Goal: Transaction & Acquisition: Book appointment/travel/reservation

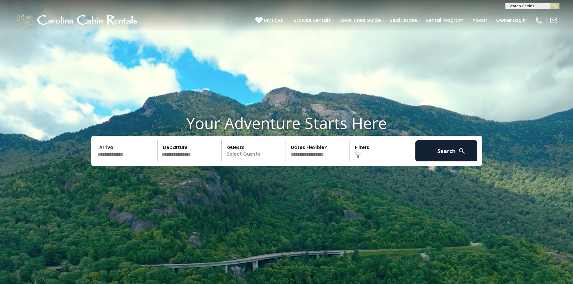
click at [122, 148] on input "text" at bounding box center [127, 151] width 62 height 21
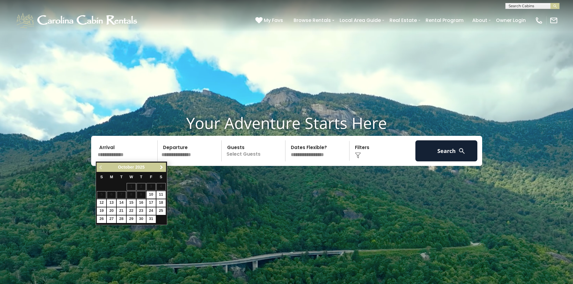
click at [161, 166] on span "Next" at bounding box center [161, 167] width 5 height 5
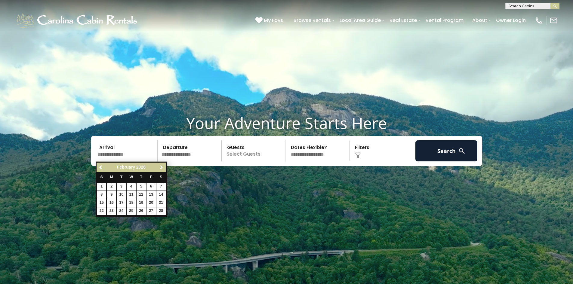
click at [161, 167] on span "Next" at bounding box center [161, 167] width 5 height 5
click at [160, 168] on span "Next" at bounding box center [161, 167] width 5 height 5
click at [102, 168] on span "Previous" at bounding box center [101, 167] width 5 height 5
click at [160, 210] on link "28" at bounding box center [161, 212] width 9 height 8
type input "*******"
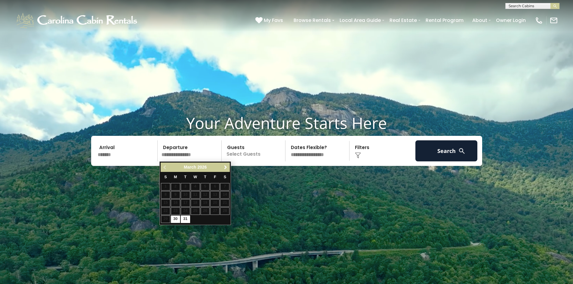
click at [225, 167] on span "Next" at bounding box center [225, 167] width 5 height 5
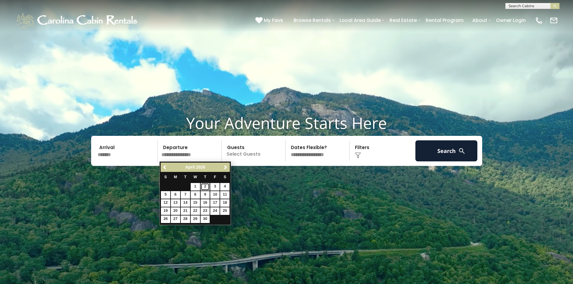
click at [204, 188] on link "2" at bounding box center [205, 187] width 9 height 8
type input "******"
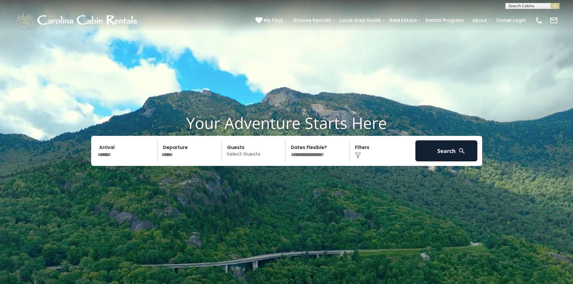
click at [244, 154] on p "Select Guests" at bounding box center [255, 151] width 62 height 21
click at [282, 177] on div "+" at bounding box center [283, 175] width 7 height 7
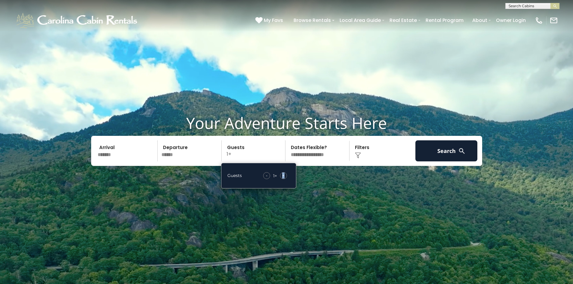
click at [282, 177] on div "+" at bounding box center [283, 175] width 7 height 7
click at [282, 177] on span "+" at bounding box center [283, 176] width 2 height 6
click at [283, 177] on span "+" at bounding box center [283, 176] width 2 height 6
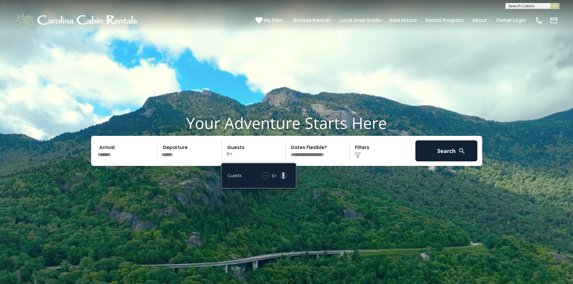
click at [283, 178] on span "+" at bounding box center [283, 176] width 2 height 6
drag, startPoint x: 283, startPoint y: 178, endPoint x: 283, endPoint y: 175, distance: 3.3
click at [283, 178] on span "+" at bounding box center [283, 176] width 2 height 6
click at [374, 149] on div "Click to Choose" at bounding box center [383, 151] width 62 height 21
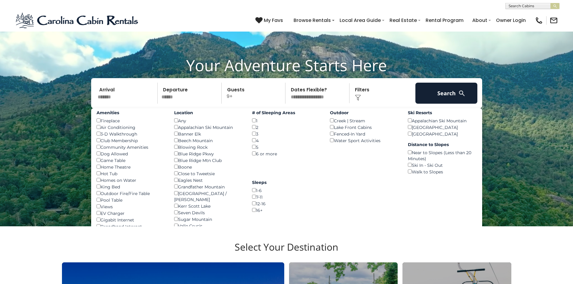
scroll to position [60, 0]
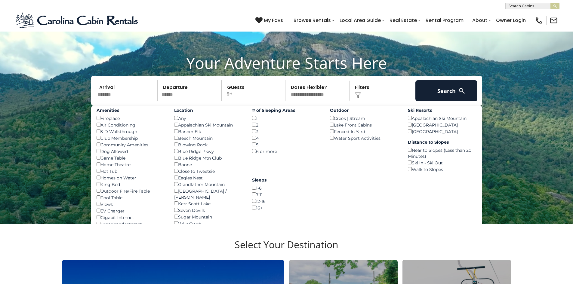
click at [98, 173] on div "Hot Tub ()" at bounding box center [131, 171] width 69 height 7
click at [431, 94] on button "Search" at bounding box center [447, 90] width 62 height 21
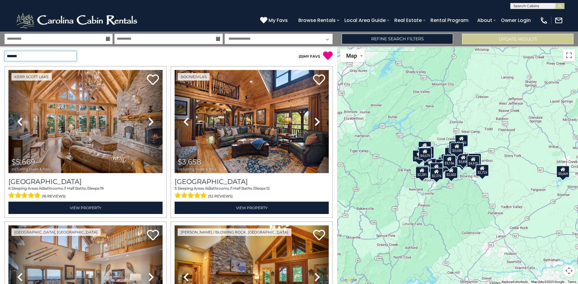
click at [73, 59] on select "**********" at bounding box center [41, 56] width 72 height 11
select select "*********"
click at [5, 51] on select "**********" at bounding box center [41, 56] width 72 height 11
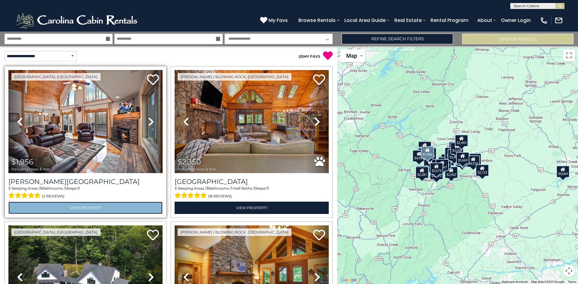
click at [89, 205] on link "View Property" at bounding box center [85, 208] width 154 height 12
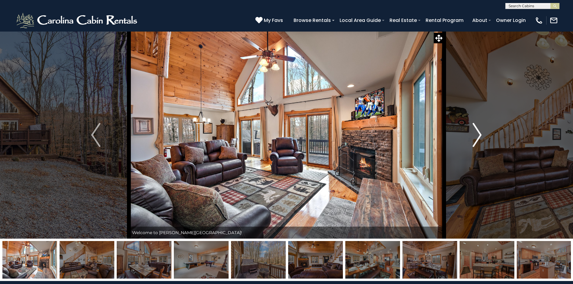
click at [479, 138] on img "Next" at bounding box center [477, 135] width 9 height 24
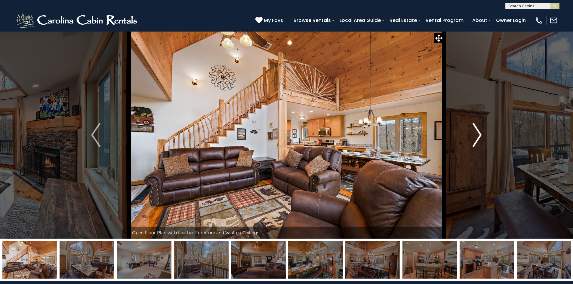
click at [479, 138] on img "Next" at bounding box center [477, 135] width 9 height 24
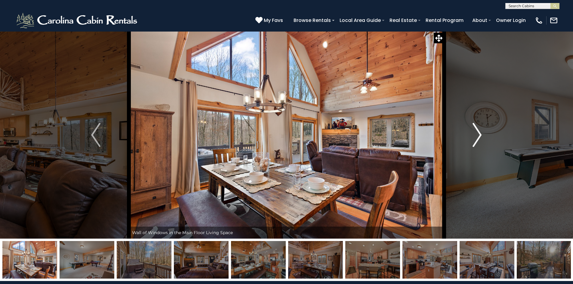
click at [479, 138] on img "Next" at bounding box center [477, 135] width 9 height 24
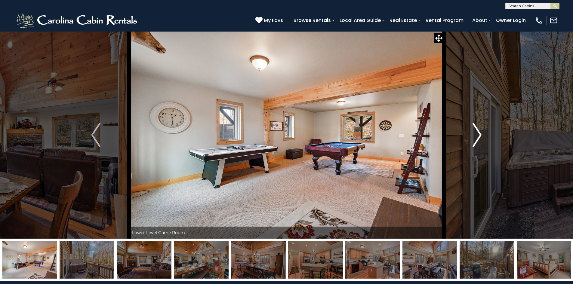
click at [479, 138] on img "Next" at bounding box center [477, 135] width 9 height 24
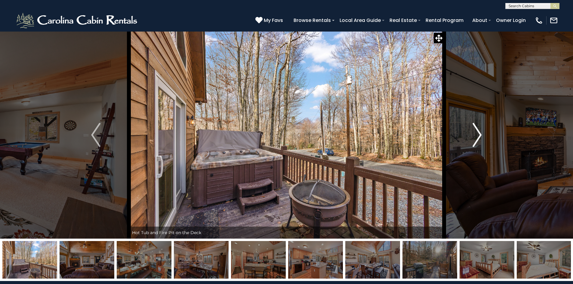
click at [479, 138] on img "Next" at bounding box center [477, 135] width 9 height 24
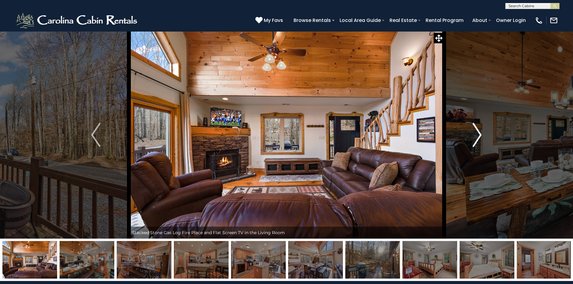
click at [479, 138] on img "Next" at bounding box center [477, 135] width 9 height 24
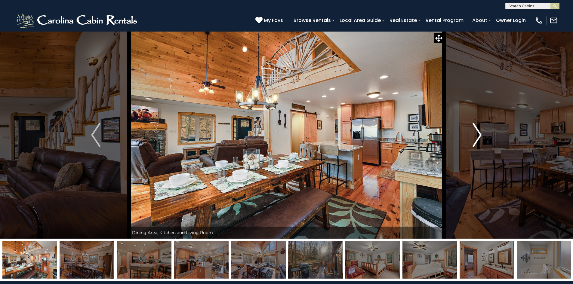
click at [479, 138] on img "Next" at bounding box center [477, 135] width 9 height 24
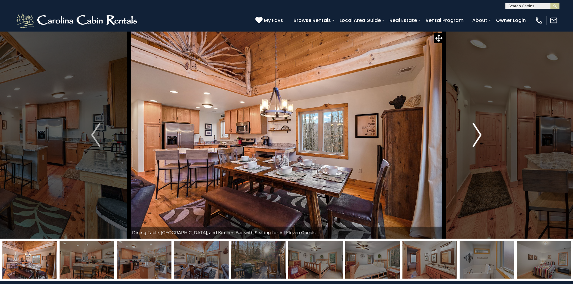
click at [479, 138] on img "Next" at bounding box center [477, 135] width 9 height 24
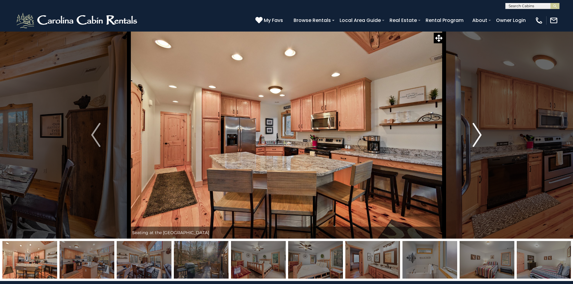
click at [479, 138] on img "Next" at bounding box center [477, 135] width 9 height 24
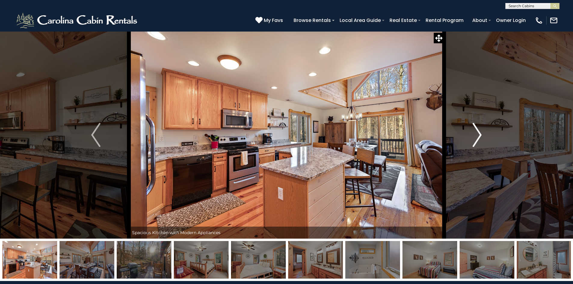
click at [479, 138] on img "Next" at bounding box center [477, 135] width 9 height 24
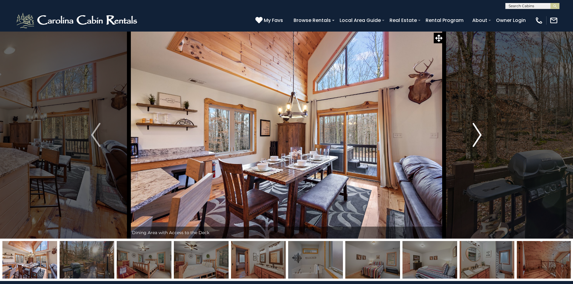
click at [479, 137] on img "Next" at bounding box center [477, 135] width 9 height 24
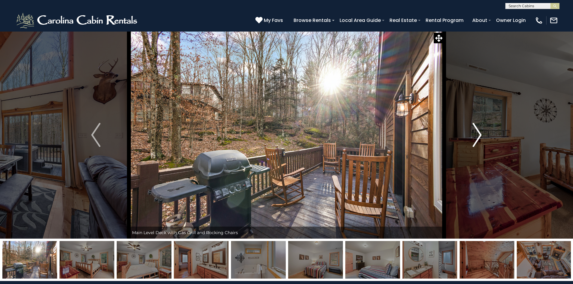
click at [479, 139] on img "Next" at bounding box center [477, 135] width 9 height 24
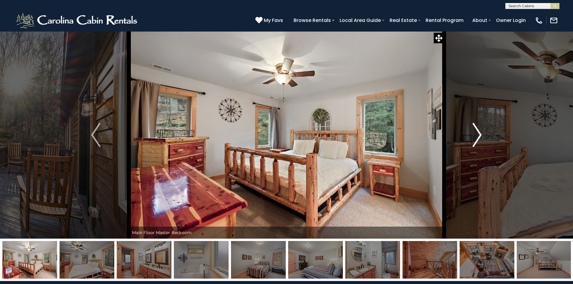
click at [479, 139] on img "Next" at bounding box center [477, 135] width 9 height 24
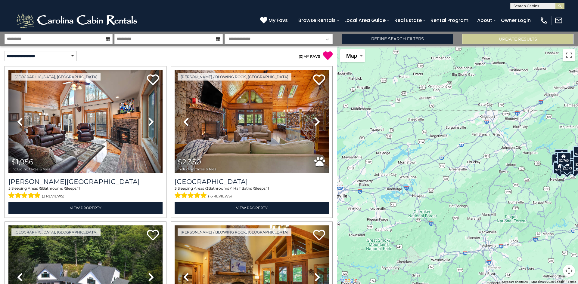
drag, startPoint x: 365, startPoint y: 166, endPoint x: 471, endPoint y: 168, distance: 106.6
click at [471, 168] on div "$1,956 $2,350 $2,567 $2,602 $2,811 $2,819 $2,911 $3,030 $3,037 $3,060 $3,148 $3…" at bounding box center [457, 165] width 241 height 238
click at [363, 56] on button "Map" at bounding box center [352, 55] width 25 height 13
click at [362, 56] on button "Map" at bounding box center [352, 55] width 25 height 13
click at [485, 40] on button "Update Results" at bounding box center [517, 39] width 111 height 11
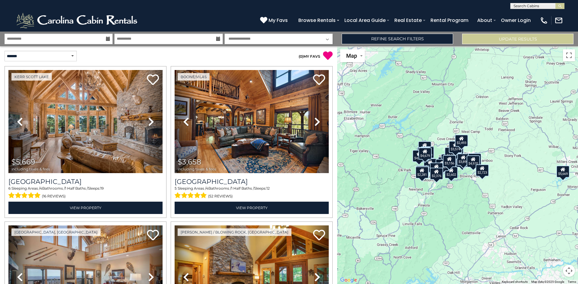
click at [401, 133] on div "$5,669 $3,658 $3,588 $2,602 $3,030 $2,819 $3,488 $3,060 $6,430 $2,811 $2,350 $1…" at bounding box center [457, 165] width 241 height 238
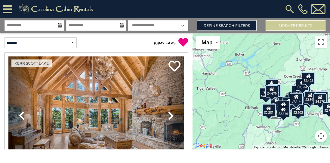
drag, startPoint x: 212, startPoint y: 85, endPoint x: 256, endPoint y: 97, distance: 45.5
click at [256, 97] on div "$5,669 $3,658 $3,588 $2,602 $3,030 $2,819 $3,488 $3,060 $6,430 $2,811 $2,350 $1…" at bounding box center [262, 91] width 138 height 116
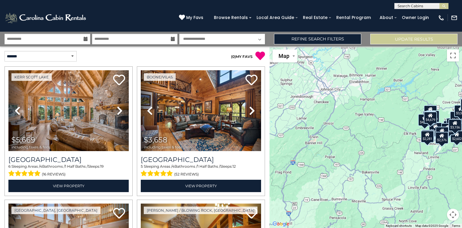
drag, startPoint x: 295, startPoint y: 129, endPoint x: 346, endPoint y: 108, distance: 54.8
click at [346, 108] on div "$5,669 $3,658 $3,588 $2,602 $3,030 $2,819 $3,488 $3,060 $6,430 $2,811 $2,350 $1…" at bounding box center [366, 136] width 193 height 181
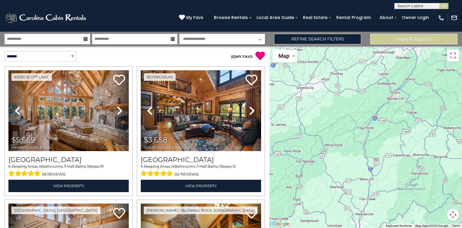
drag, startPoint x: 357, startPoint y: 141, endPoint x: 439, endPoint y: 97, distance: 93.5
click at [439, 97] on div "$5,669 $3,658 $3,588 $2,602 $3,030 $2,819 $3,488 $3,060 $6,430 $2,811 $2,350 $1…" at bounding box center [366, 136] width 193 height 181
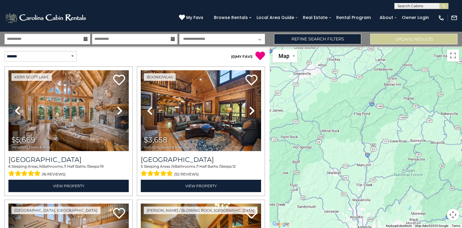
drag, startPoint x: 439, startPoint y: 97, endPoint x: 436, endPoint y: 82, distance: 15.1
click at [436, 82] on div "$5,669 $3,658 $3,588 $2,602 $3,030 $2,819 $3,488 $3,060 $6,430 $2,811 $2,350 $1…" at bounding box center [366, 136] width 193 height 181
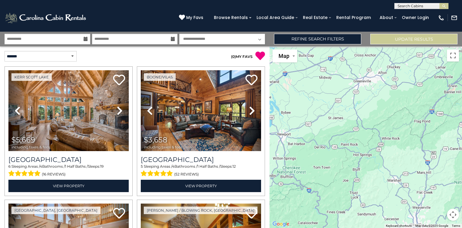
drag, startPoint x: 374, startPoint y: 151, endPoint x: 435, endPoint y: 159, distance: 61.6
click at [435, 159] on div "$5,669 $3,658 $3,588 $2,602 $3,030 $2,819 $3,488 $3,060 $6,430 $2,811 $2,350 $1…" at bounding box center [366, 136] width 193 height 181
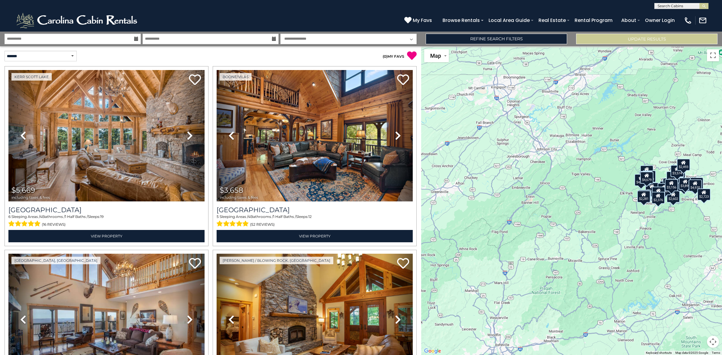
drag, startPoint x: 622, startPoint y: 218, endPoint x: 492, endPoint y: 264, distance: 138.0
click at [492, 264] on div "$5,669 $3,658 $3,588 $2,602 $3,030 $2,819 $3,488 $3,060 $6,430 $2,811 $2,350 $1…" at bounding box center [571, 200] width 301 height 309
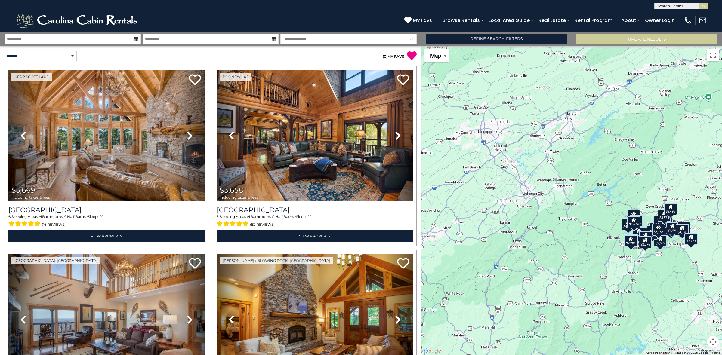
drag, startPoint x: 517, startPoint y: 166, endPoint x: 501, endPoint y: 218, distance: 54.4
click at [501, 217] on div "$5,669 $3,658 $3,588 $2,602 $3,030 $2,819 $3,488 $3,060 $6,430 $2,811 $2,350 $1…" at bounding box center [571, 200] width 301 height 309
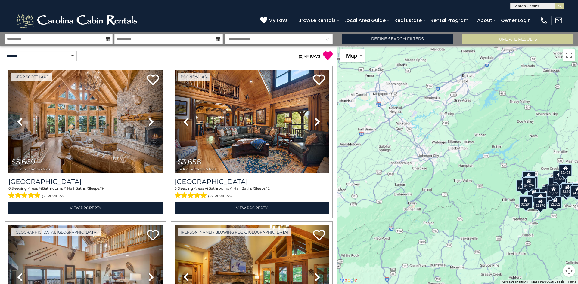
drag, startPoint x: 390, startPoint y: 180, endPoint x: 410, endPoint y: 167, distance: 24.1
click at [410, 167] on div "$5,669 $3,658 $3,588 $2,602 $3,030 $2,819 $3,488 $3,060 $6,430 $2,811 $2,350 $1…" at bounding box center [457, 165] width 241 height 238
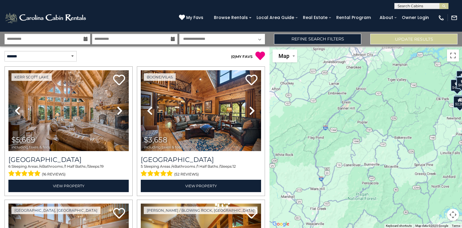
drag, startPoint x: 332, startPoint y: 163, endPoint x: 352, endPoint y: 96, distance: 69.5
click at [352, 96] on div "$5,669 $3,658 $3,588 $2,602 $3,030 $2,819 $3,488 $3,060 $6,430 $2,811 $2,350 $1…" at bounding box center [366, 136] width 193 height 181
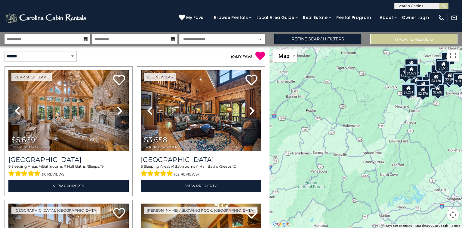
drag, startPoint x: 364, startPoint y: 137, endPoint x: 314, endPoint y: 124, distance: 51.8
click at [314, 124] on div "$5,669 $3,658 $3,588 $2,602 $3,030 $2,819 $3,488 $3,060 $6,430 $2,811 $2,350 $1…" at bounding box center [366, 136] width 193 height 181
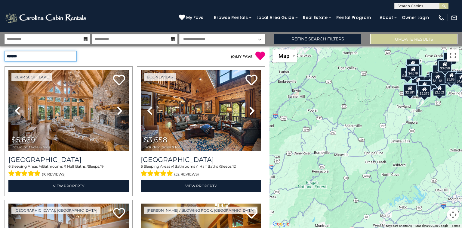
click at [68, 56] on select "**********" at bounding box center [41, 56] width 72 height 11
select select "*********"
click at [5, 51] on select "**********" at bounding box center [41, 56] width 72 height 11
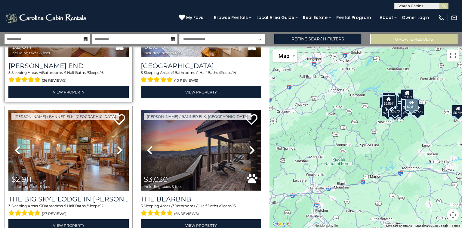
scroll to position [361, 0]
